Goal: Book appointment/travel/reservation

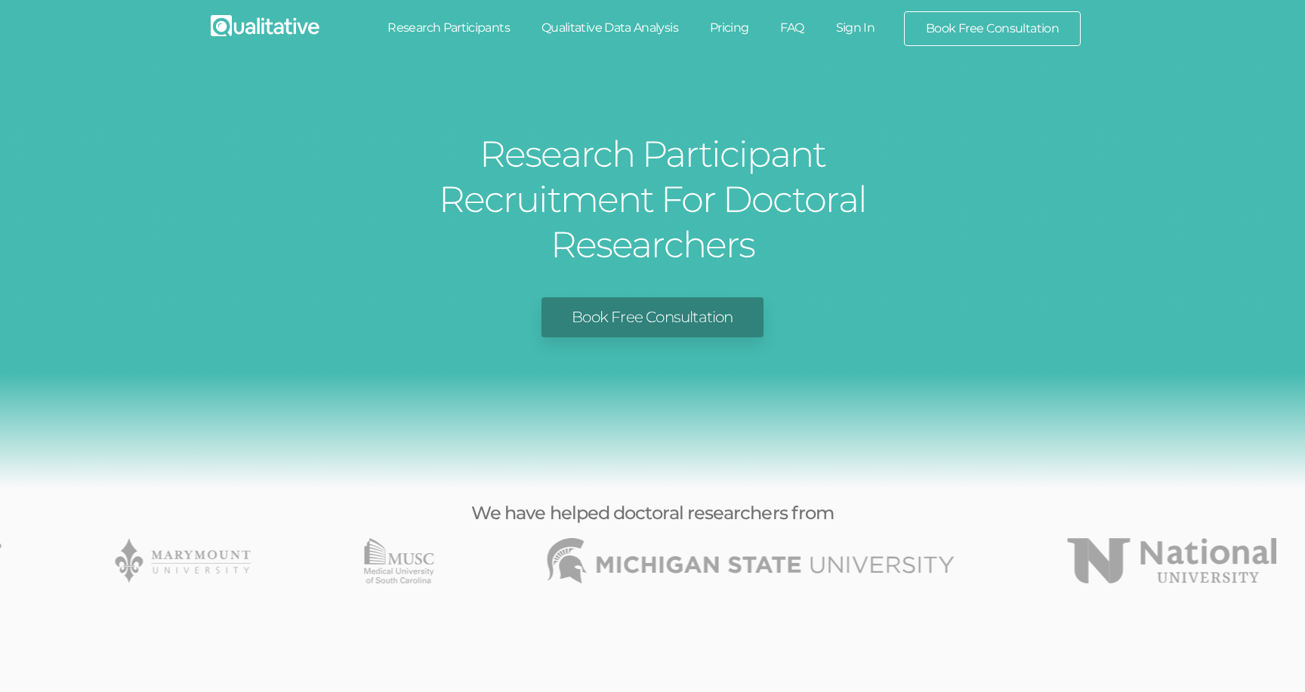
click at [483, 27] on link "Research Participants" at bounding box center [448, 27] width 154 height 33
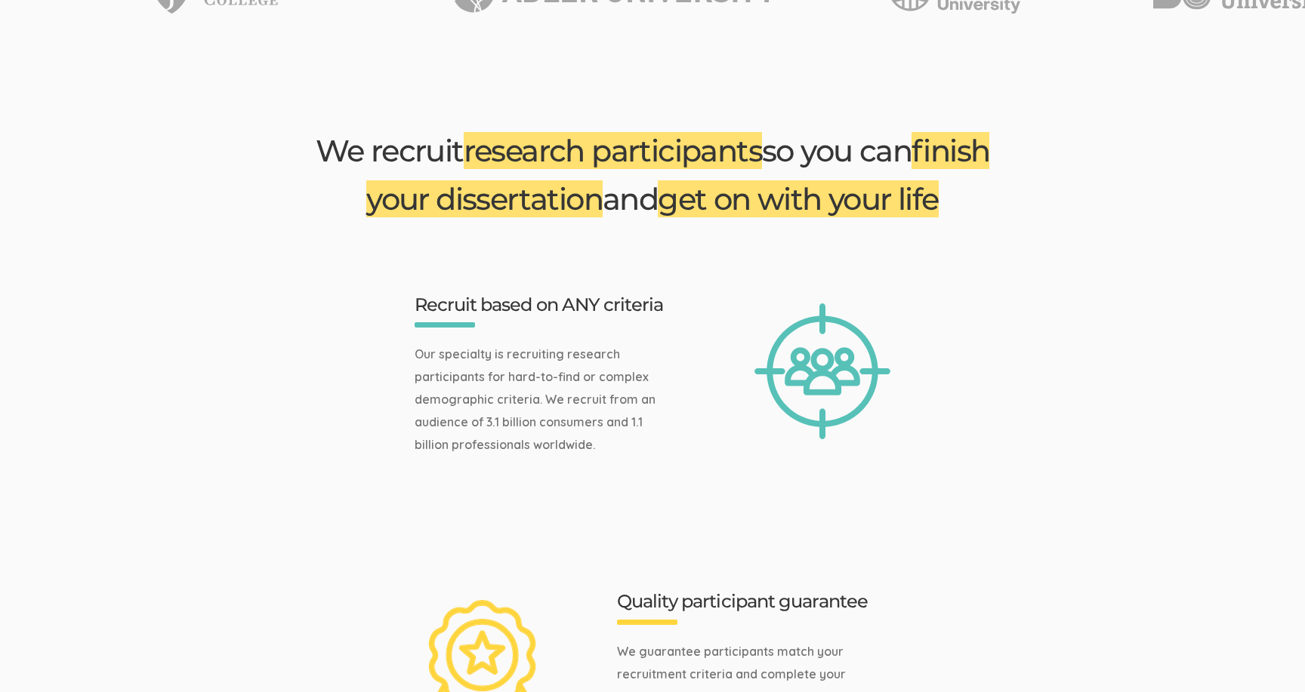
scroll to position [571, 0]
click at [679, 298] on div "Recruit based on ANY criteria Our specialty is recruiting research participants…" at bounding box center [652, 370] width 702 height 183
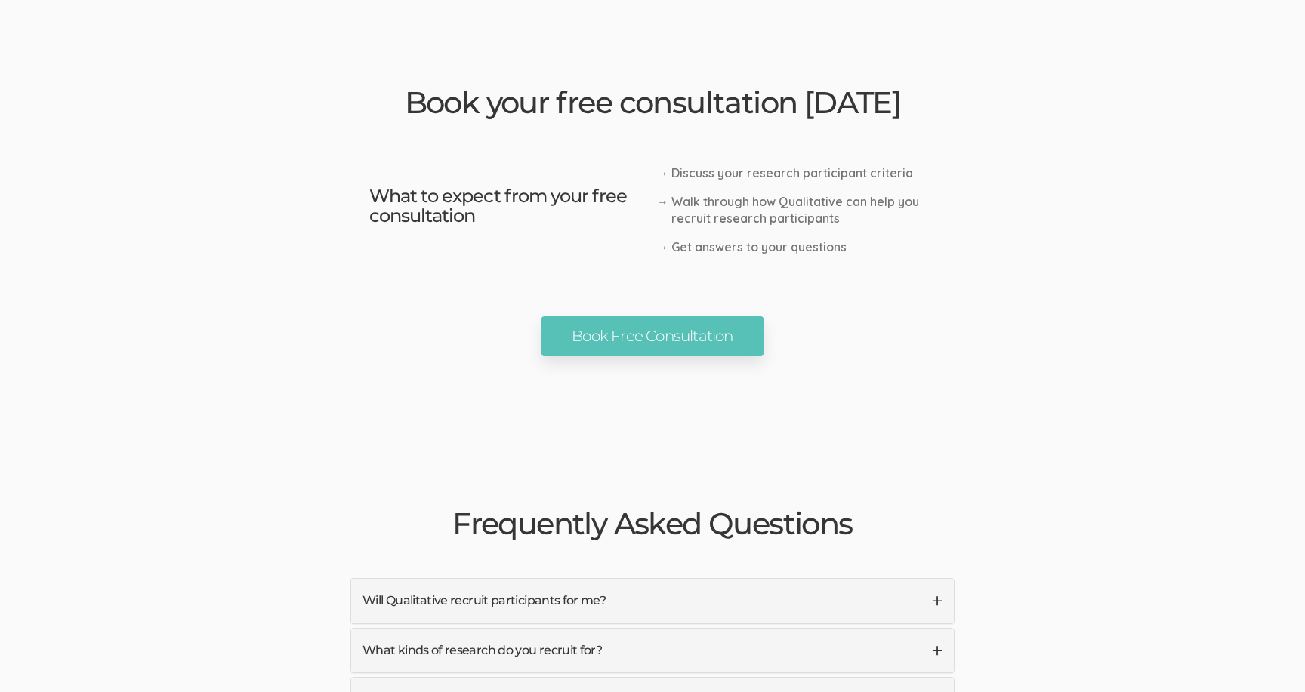
scroll to position [3331, 0]
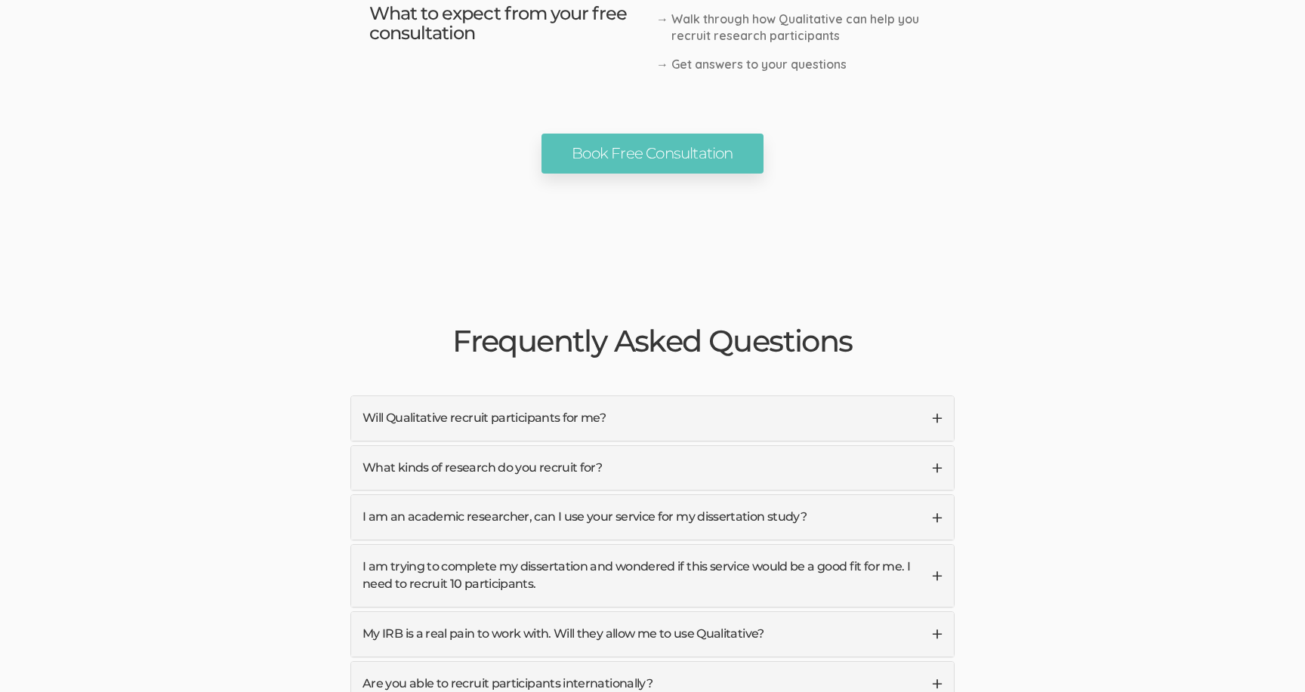
click at [638, 134] on link "Book Free Consultation" at bounding box center [651, 154] width 221 height 40
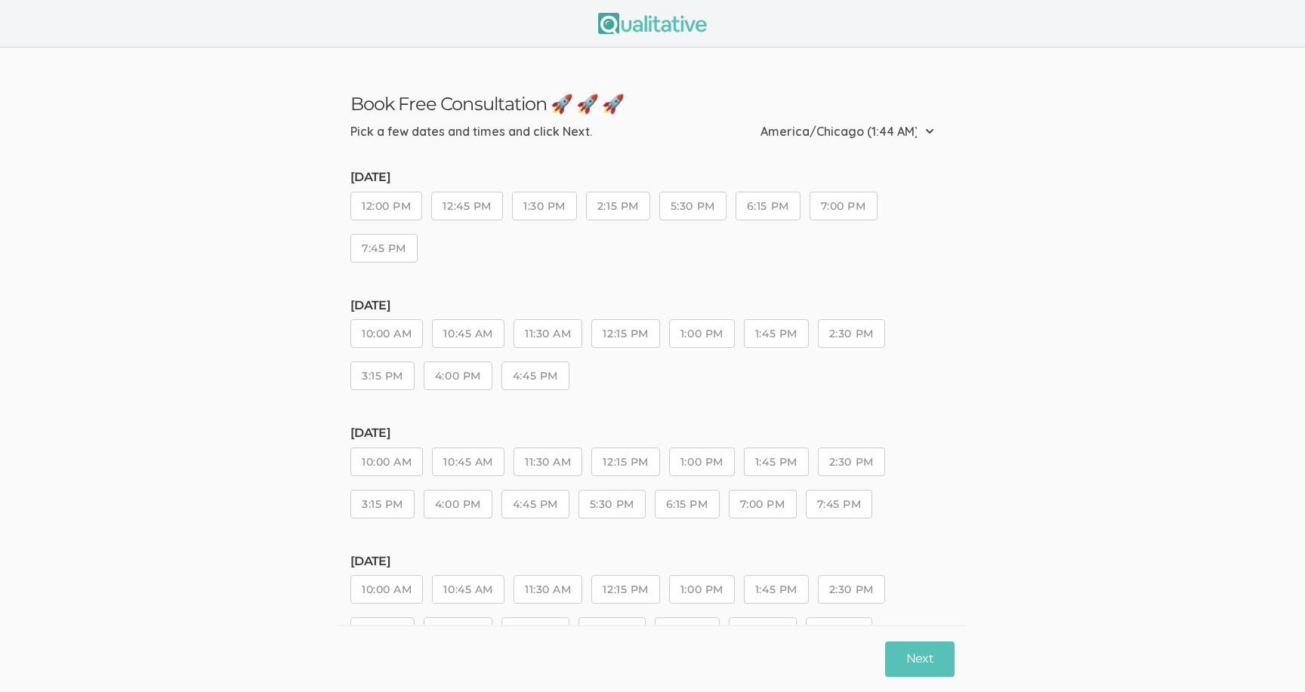
click at [386, 202] on button "12:00 PM" at bounding box center [386, 206] width 72 height 29
click at [439, 209] on button "12:45 PM" at bounding box center [466, 206] width 71 height 29
click at [544, 211] on button "1:30 PM" at bounding box center [544, 206] width 65 height 29
click at [617, 214] on button "2:15 PM" at bounding box center [618, 206] width 64 height 29
click at [756, 218] on button "6:15 PM" at bounding box center [767, 206] width 65 height 29
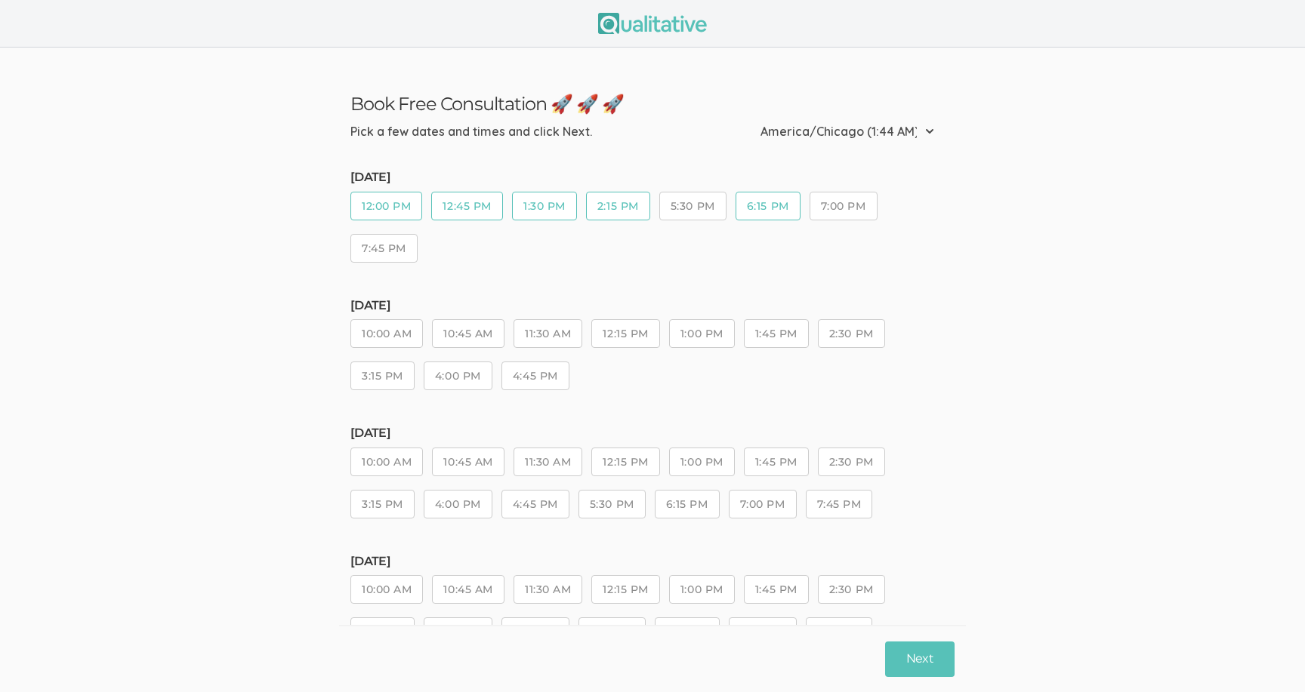
click at [834, 218] on button "7:00 PM" at bounding box center [843, 206] width 68 height 29
click at [400, 247] on button "7:45 PM" at bounding box center [383, 248] width 67 height 29
click at [916, 647] on button "Next" at bounding box center [919, 659] width 69 height 35
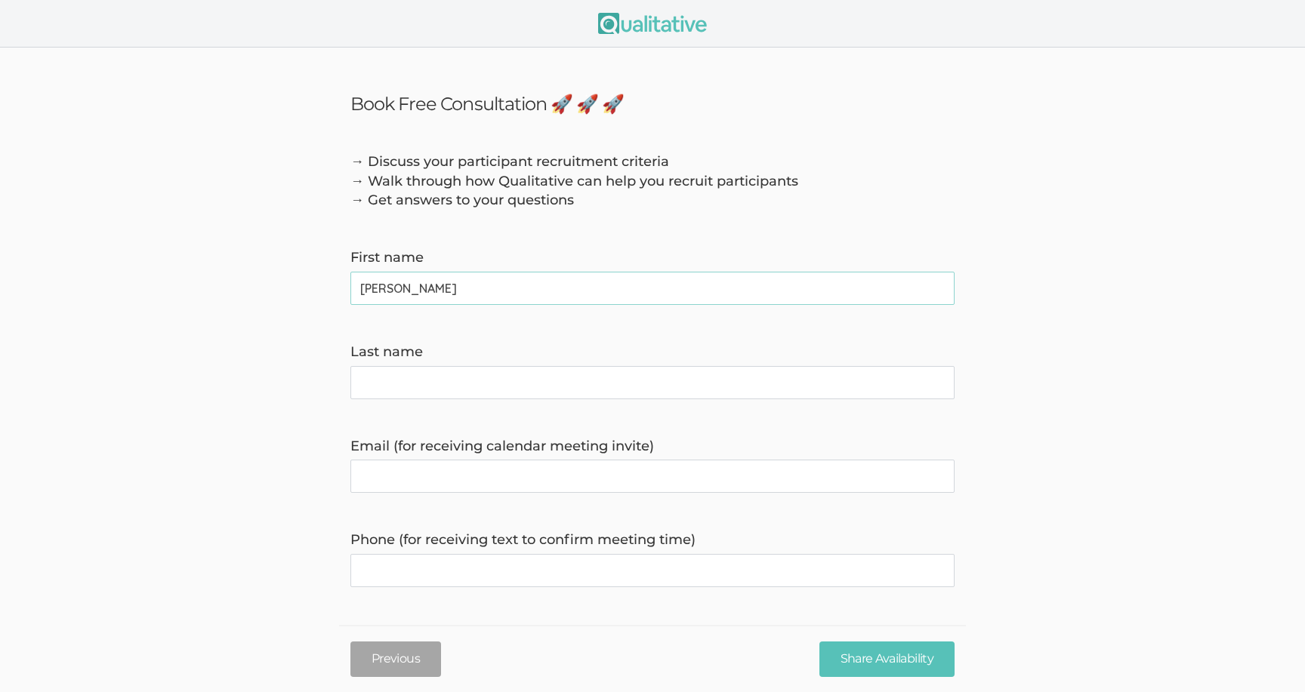
type name "David"
type name "Hyde"
type invite\) "david.hyde.1@vanderbilt.edu"
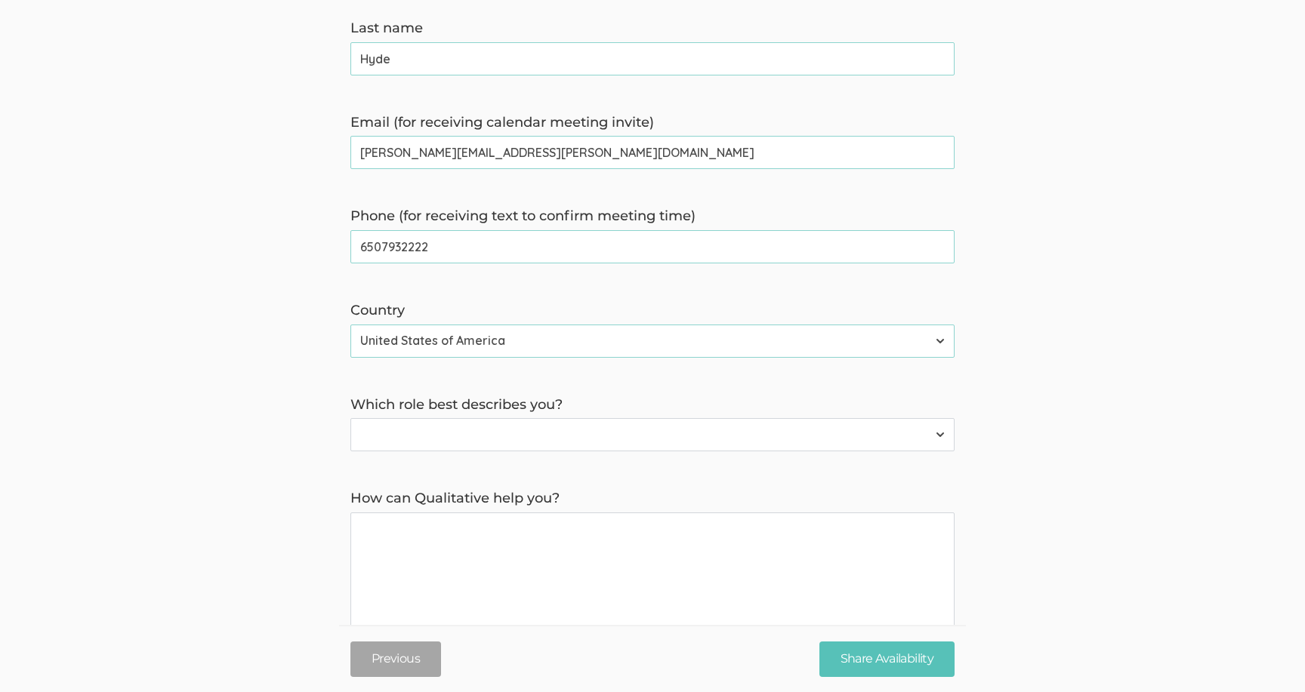
scroll to position [386, 0]
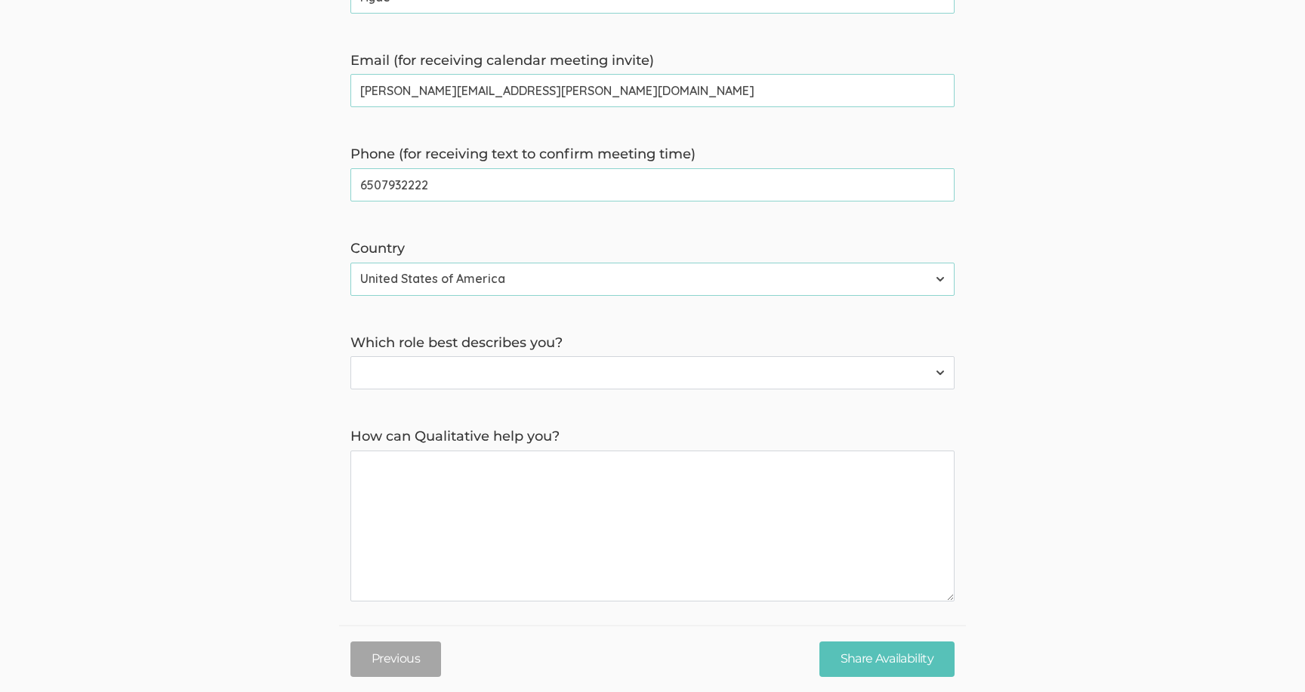
type time\) "6507932222"
click at [593, 381] on select "Participant Researcher" at bounding box center [652, 372] width 604 height 33
select select "1"
click at [350, 358] on select "Participant Researcher" at bounding box center [652, 372] width 604 height 33
click at [606, 504] on you\? "How can Qualitative help you?" at bounding box center [652, 526] width 604 height 151
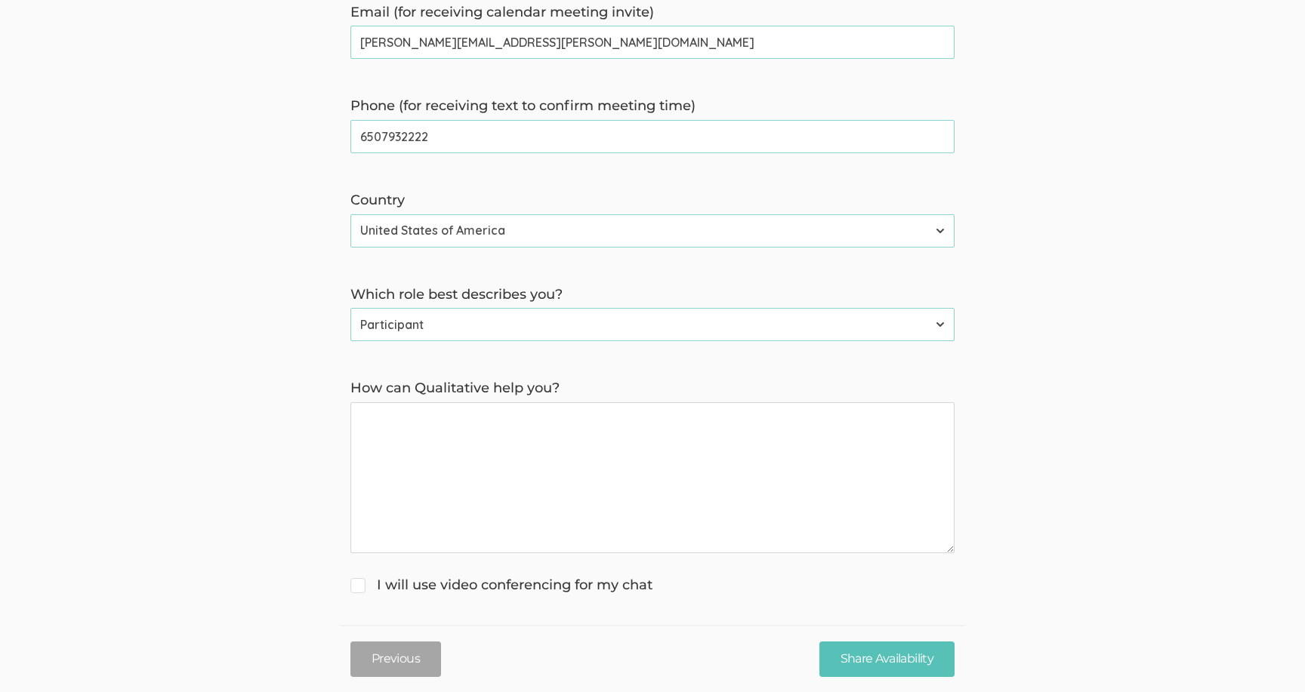
scroll to position [446, 0]
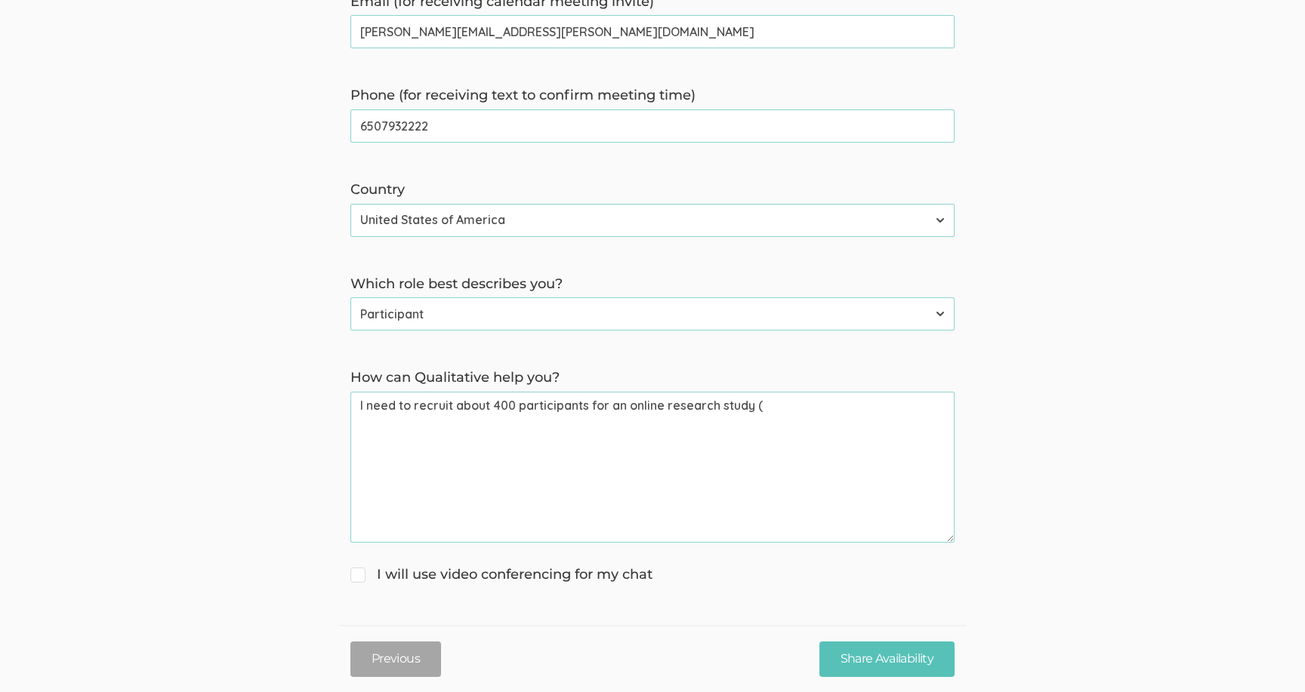
type you\? "I need to recruit about 400 participants for an online research study ("
click at [590, 578] on span "I will use video conferencing for my chat" at bounding box center [501, 575] width 302 height 20
click at [360, 578] on input "I will use video conferencing for my chat" at bounding box center [355, 573] width 10 height 10
checkbox input "true"
click at [834, 445] on you\? "I need to recruit about 400 participants for an online research study (" at bounding box center [652, 467] width 604 height 151
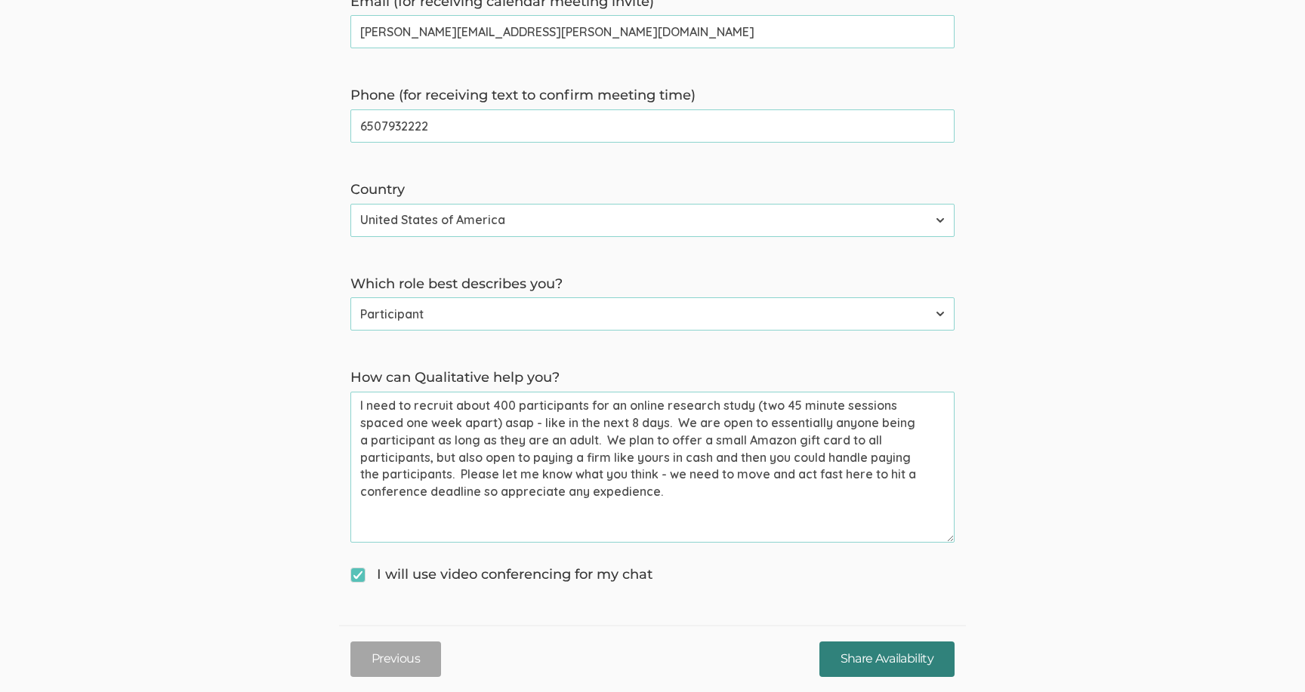
type you\? "I need to recruit about 400 participants for an online research study (two 45 m…"
click at [824, 651] on input "Share Availability" at bounding box center [886, 659] width 135 height 35
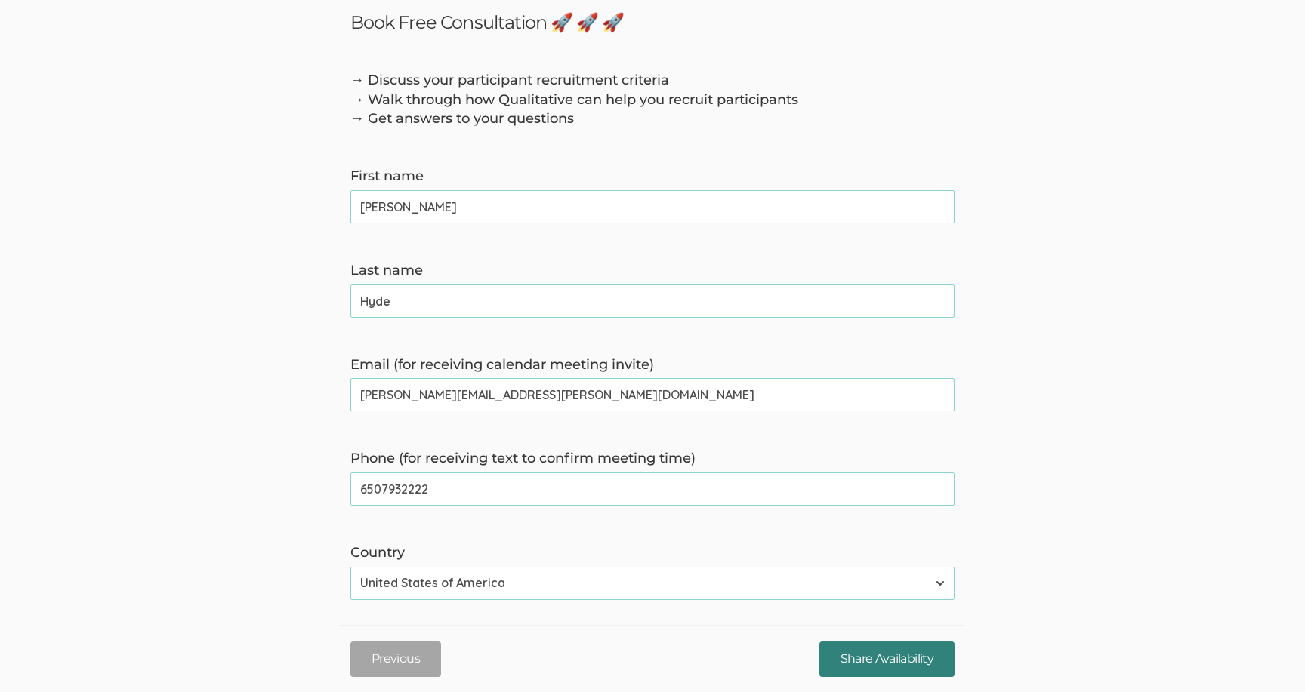
scroll to position [0, 0]
